Goal: Task Accomplishment & Management: Use online tool/utility

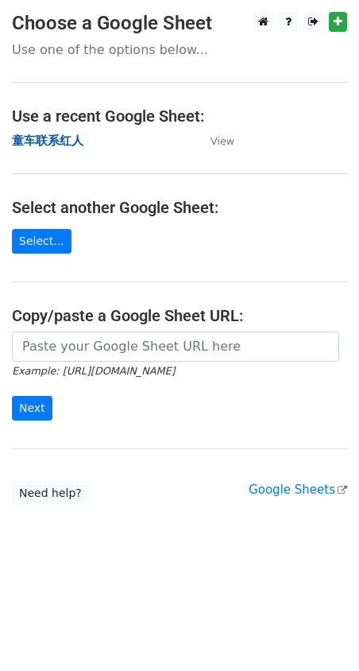
click at [63, 138] on strong "童车联系红人" at bounding box center [48, 141] width 72 height 14
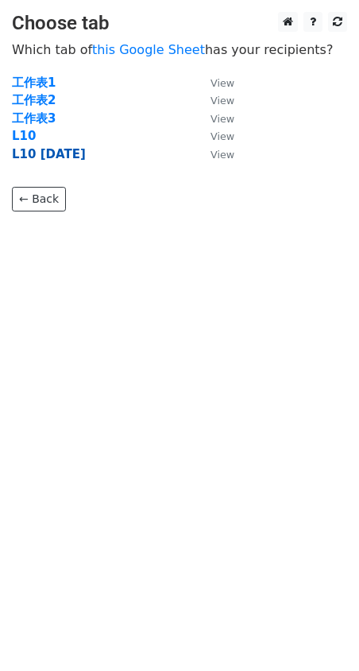
click at [65, 153] on strong "L10 2025-10-14" at bounding box center [49, 154] width 74 height 14
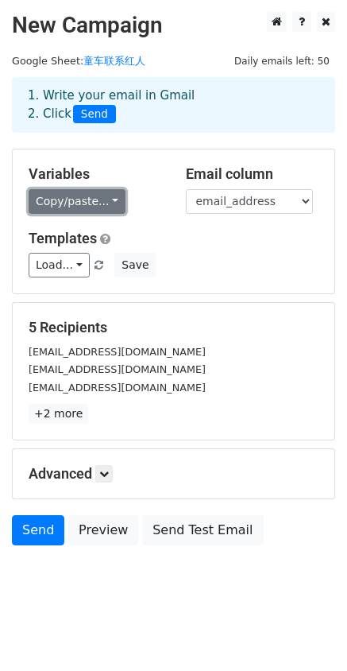
click at [72, 204] on link "Copy/paste..." at bounding box center [77, 201] width 97 height 25
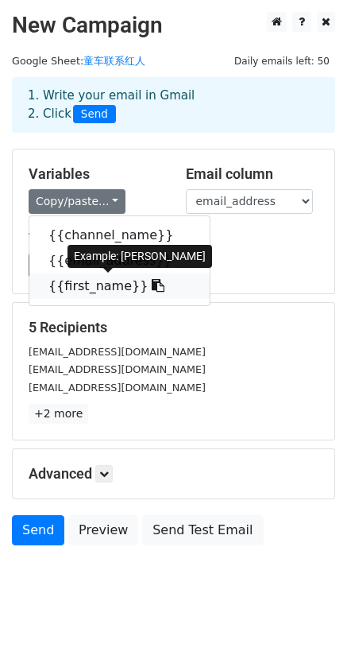
click at [81, 285] on link "{{first_name}}" at bounding box center [119, 286] width 180 height 25
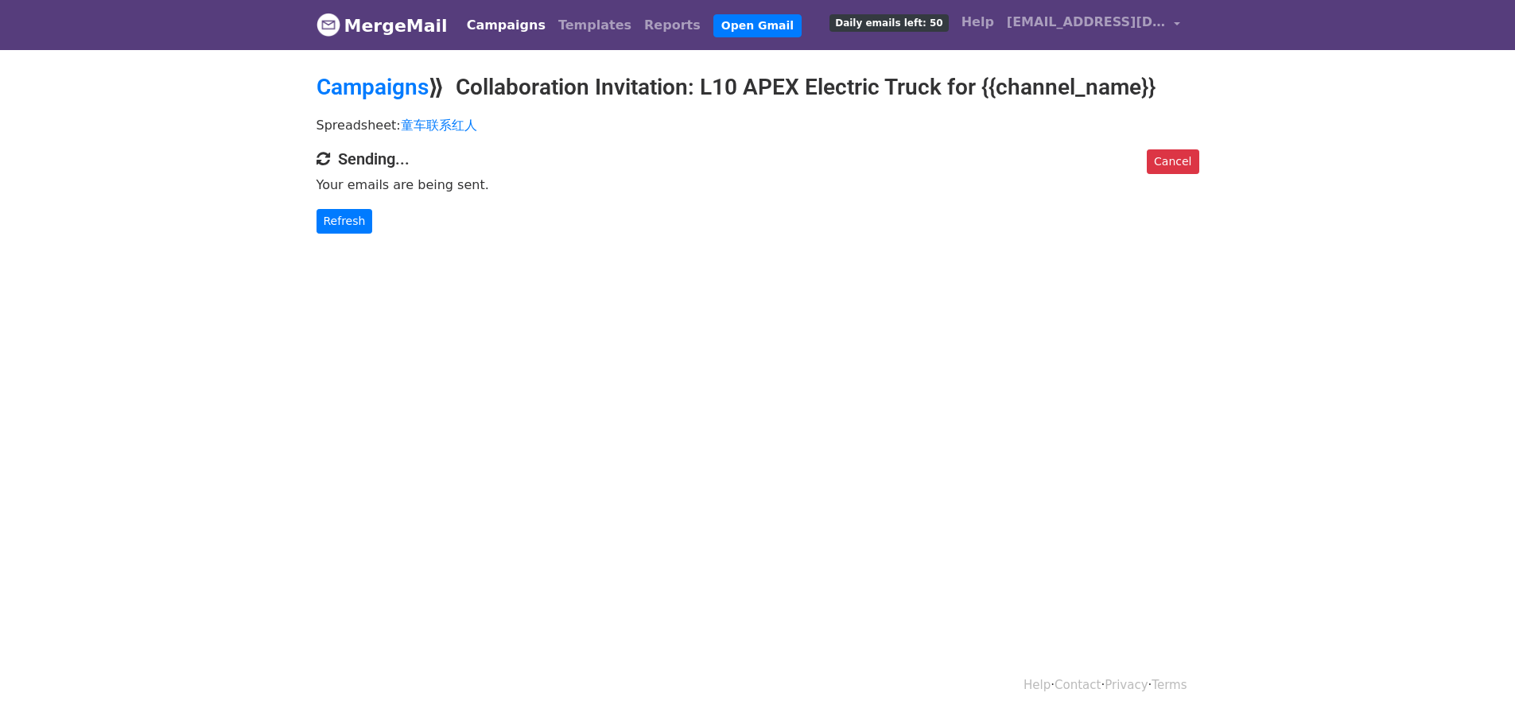
click at [897, 231] on p "Refresh" at bounding box center [757, 221] width 883 height 25
